Goal: Task Accomplishment & Management: Manage account settings

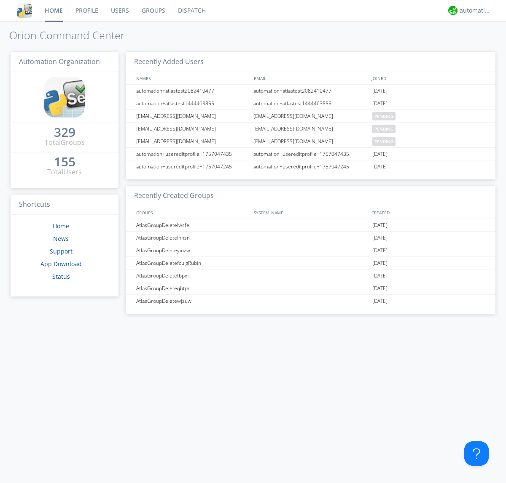
click at [119, 11] on link "Users" at bounding box center [120, 10] width 31 height 21
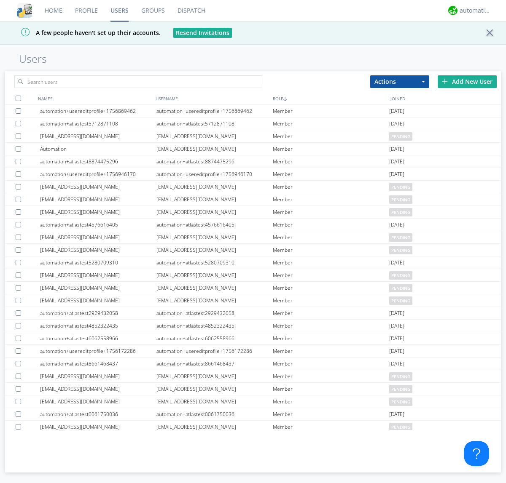
click at [467, 81] on div "Add New User" at bounding box center [466, 81] width 59 height 13
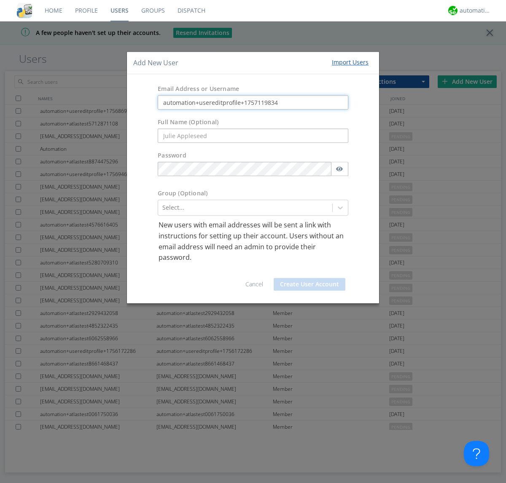
type input "automation+usereditprofile+1757119834"
click at [309, 284] on button "Create User Account" at bounding box center [310, 284] width 72 height 13
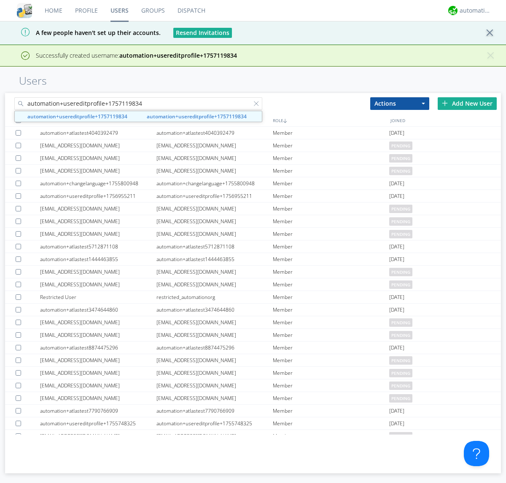
type input "automation+usereditprofile+1757119834"
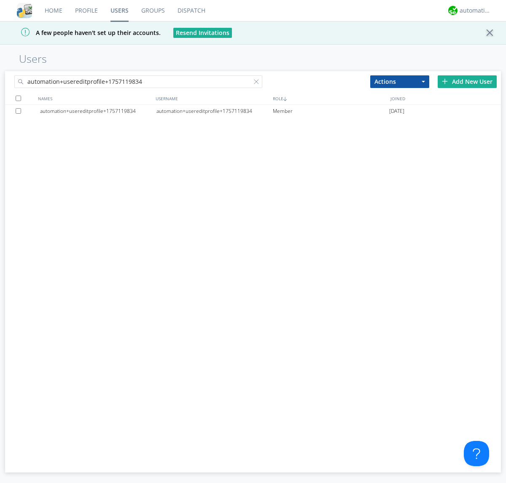
click at [214, 111] on div "automation+usereditprofile+1757119834" at bounding box center [214, 111] width 116 height 13
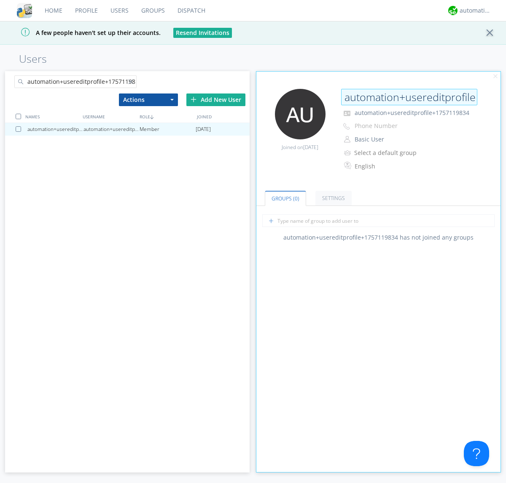
click at [409, 97] on input "automation+usereditprofile+1757119834" at bounding box center [409, 97] width 136 height 17
type input "editedautomation+usereditprofile+1757119834"
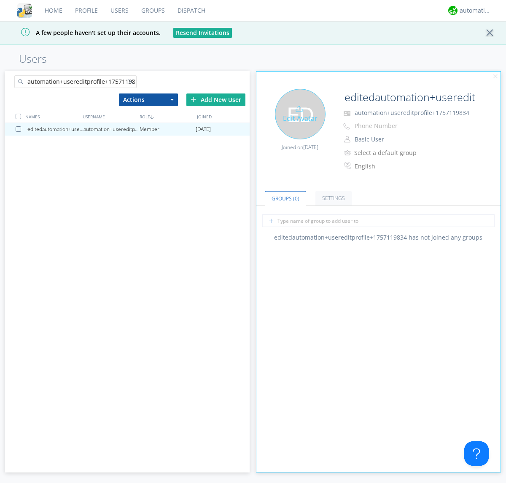
click at [300, 114] on div "Edit Avatar" at bounding box center [300, 114] width 51 height 51
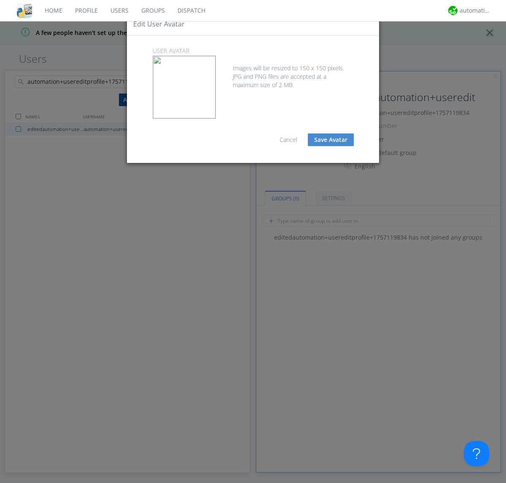
click at [330, 140] on button "Save Avatar" at bounding box center [331, 140] width 46 height 13
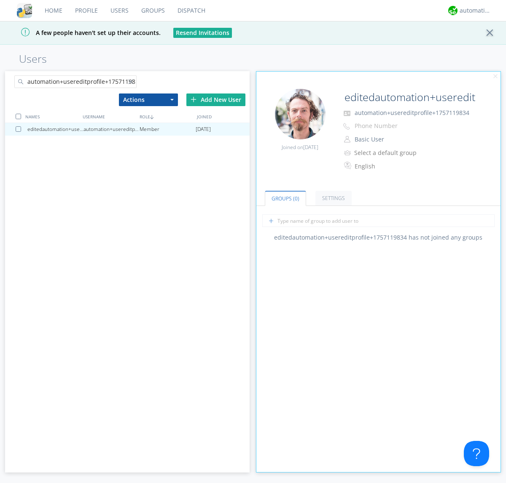
click at [132, 83] on div at bounding box center [132, 83] width 8 height 8
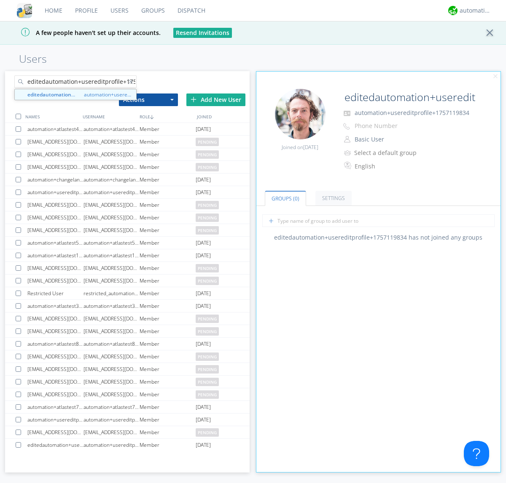
scroll to position [0, 22]
type input "editedautomation+usereditprofile+1757119834"
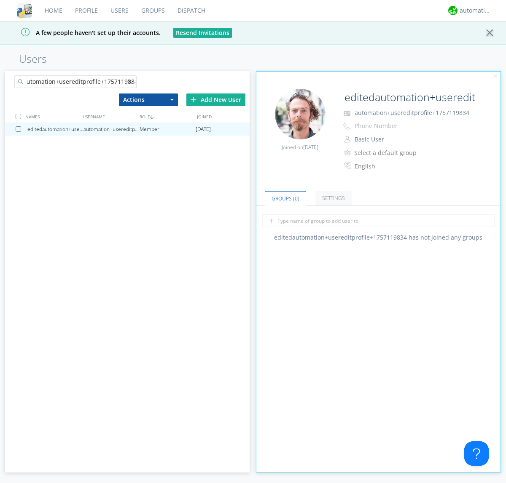
click at [18, 116] on div at bounding box center [18, 116] width 5 height 5
click at [148, 99] on button "Actions" at bounding box center [148, 100] width 59 height 13
click at [0, 0] on link "Delete User" at bounding box center [0, 0] width 0 height 0
